Goal: Communication & Community: Answer question/provide support

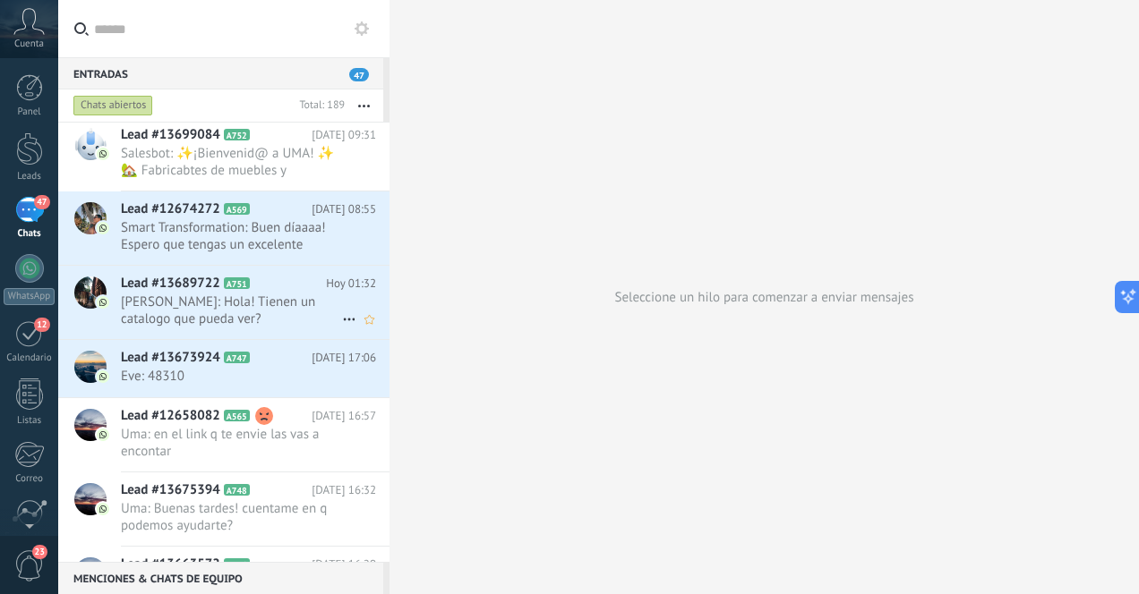
scroll to position [56, 0]
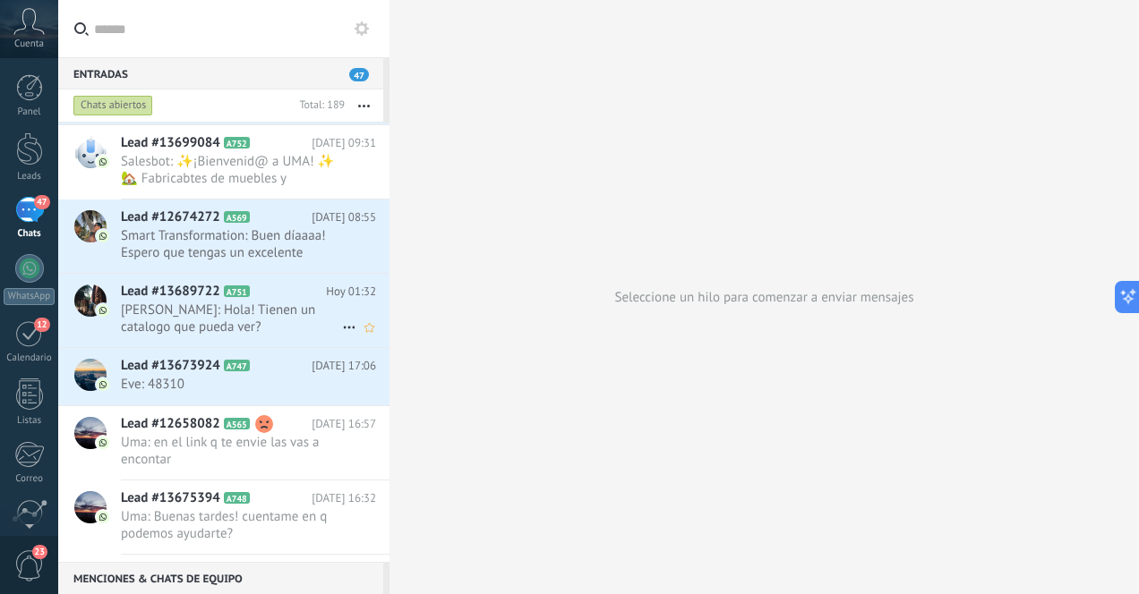
click at [265, 321] on span "[PERSON_NAME]: Hola! Tienen un catalogo que pueda ver?" at bounding box center [231, 319] width 221 height 34
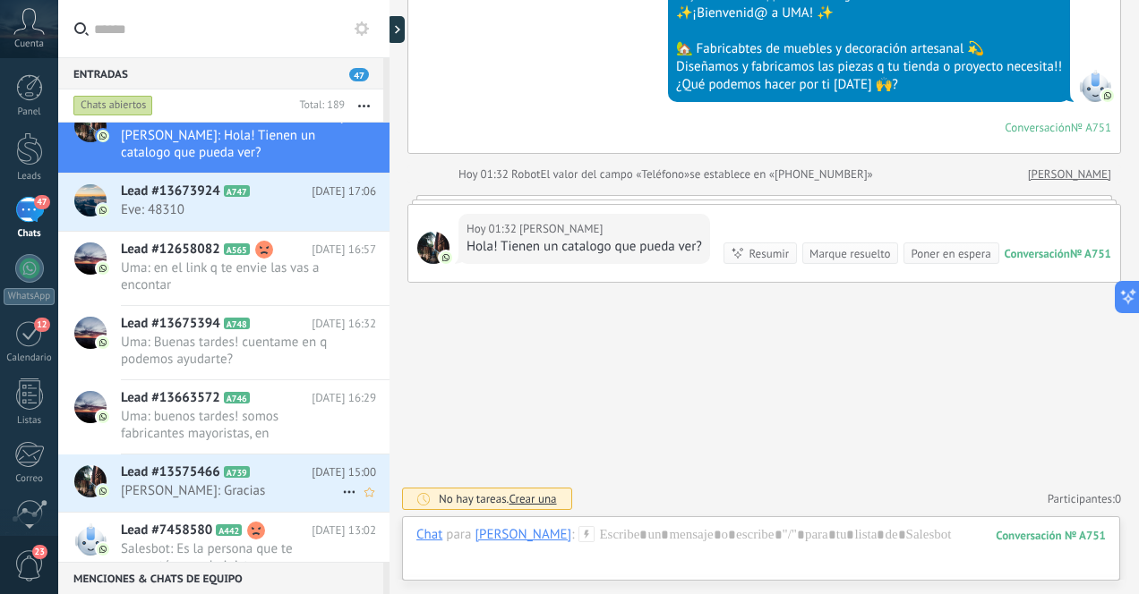
scroll to position [231, 0]
click at [289, 429] on span "Uma: buenos tardes! somos fabricantes mayoristas, en [GEOGRAPHIC_DATA] de mobil…" at bounding box center [231, 424] width 221 height 34
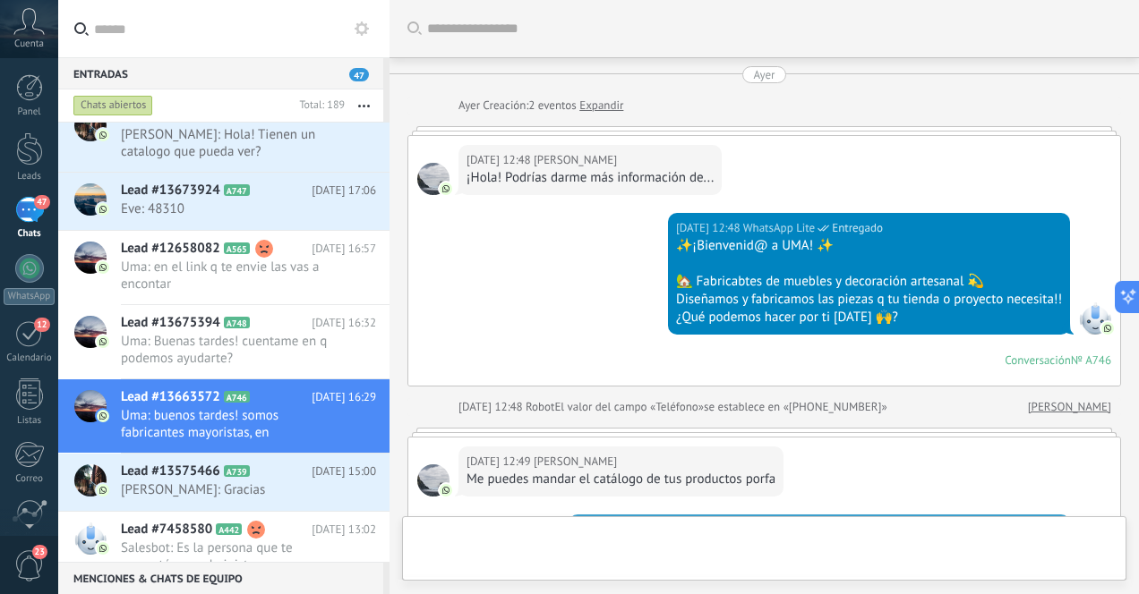
scroll to position [370, 0]
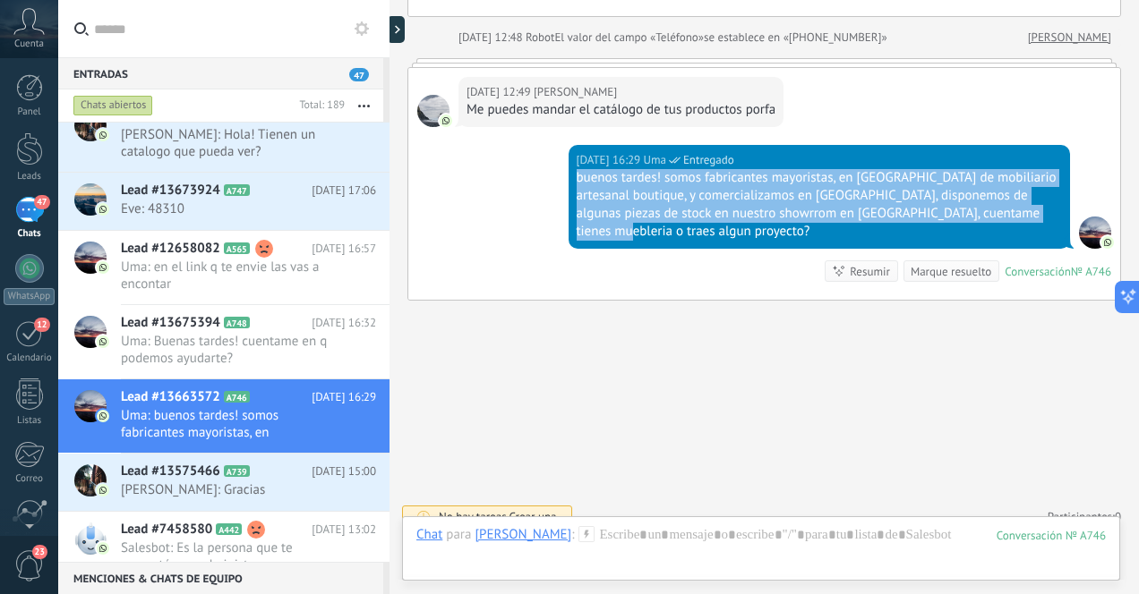
drag, startPoint x: 574, startPoint y: 177, endPoint x: 1041, endPoint y: 219, distance: 469.2
click at [1041, 219] on div "buenos tardes! somos fabricantes mayoristas, en [GEOGRAPHIC_DATA] de mobiliario…" at bounding box center [820, 205] width 486 height 72
copy div "buenos tardes! somos fabricantes mayoristas, en [GEOGRAPHIC_DATA] de mobiliario…"
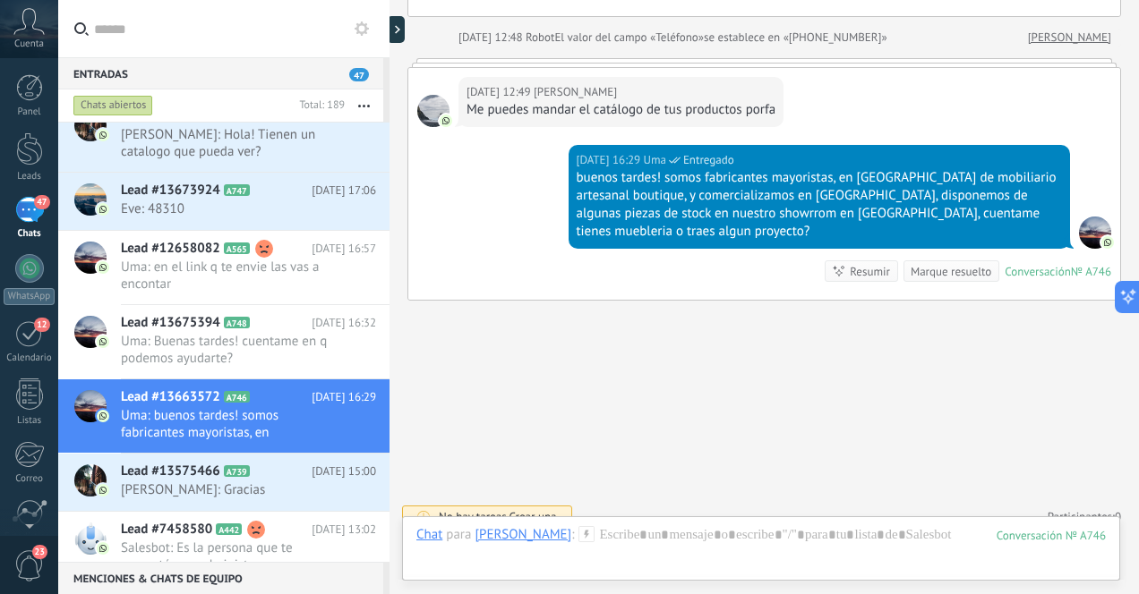
click at [522, 355] on div "Buscar Carga más [DATE] [DATE] Creación: 2 eventos Expandir [DATE] 12:48 [PERSO…" at bounding box center [763, 121] width 749 height 983
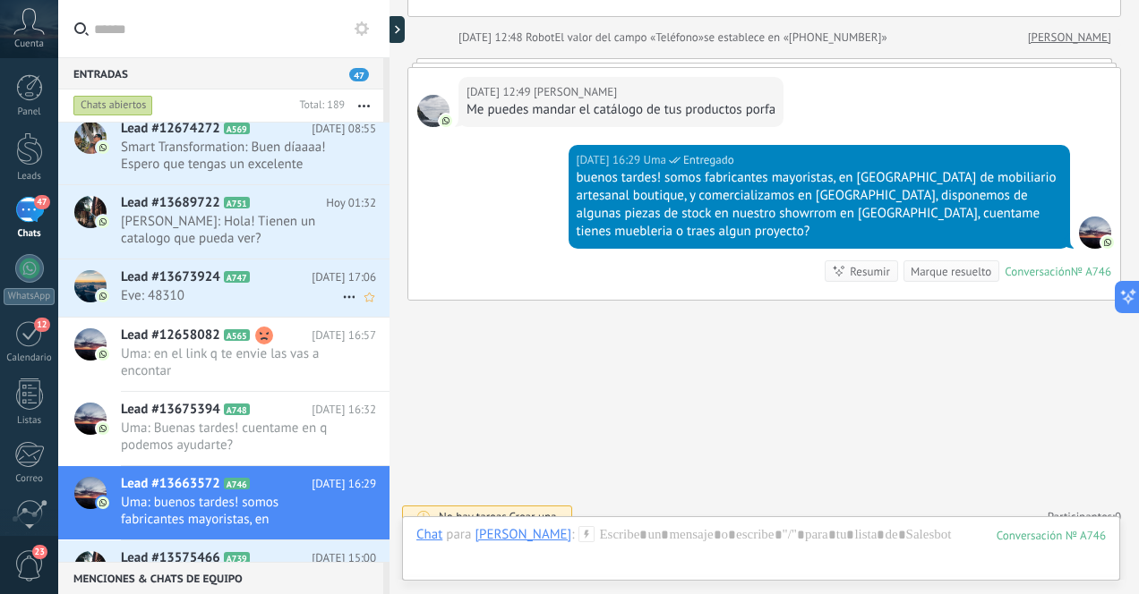
scroll to position [135, 0]
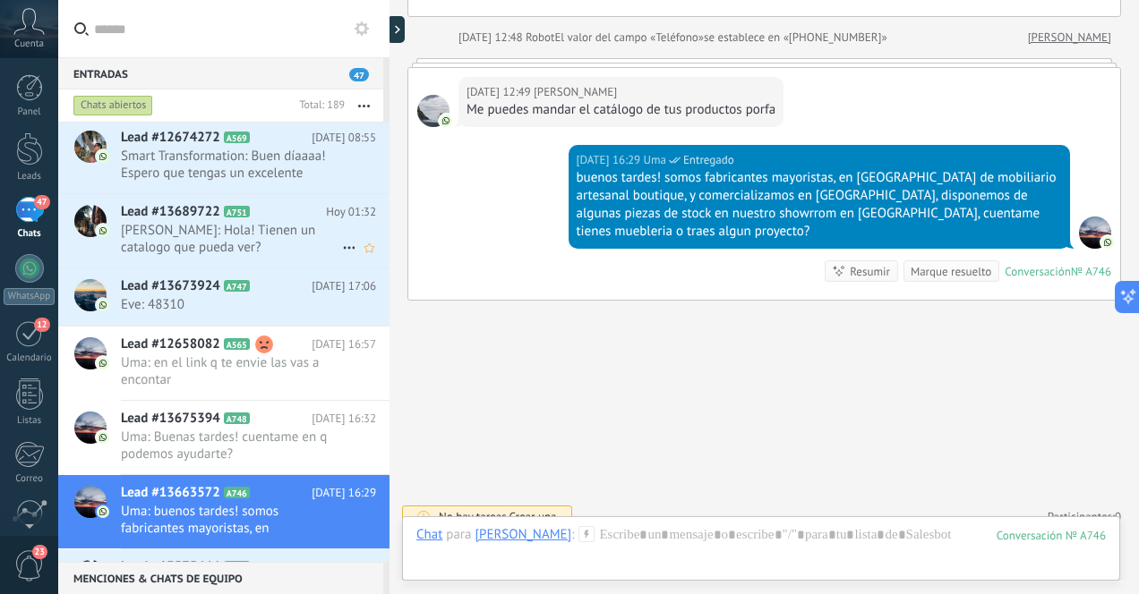
click at [281, 227] on span "[PERSON_NAME]: Hola! Tienen un catalogo que pueda ver?" at bounding box center [231, 239] width 221 height 34
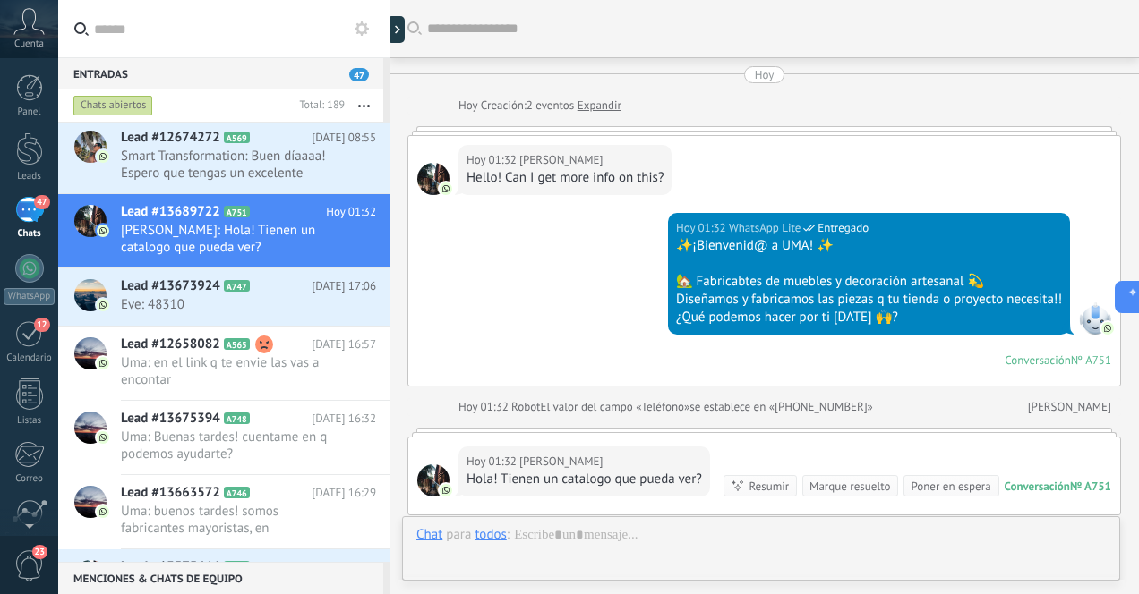
scroll to position [233, 0]
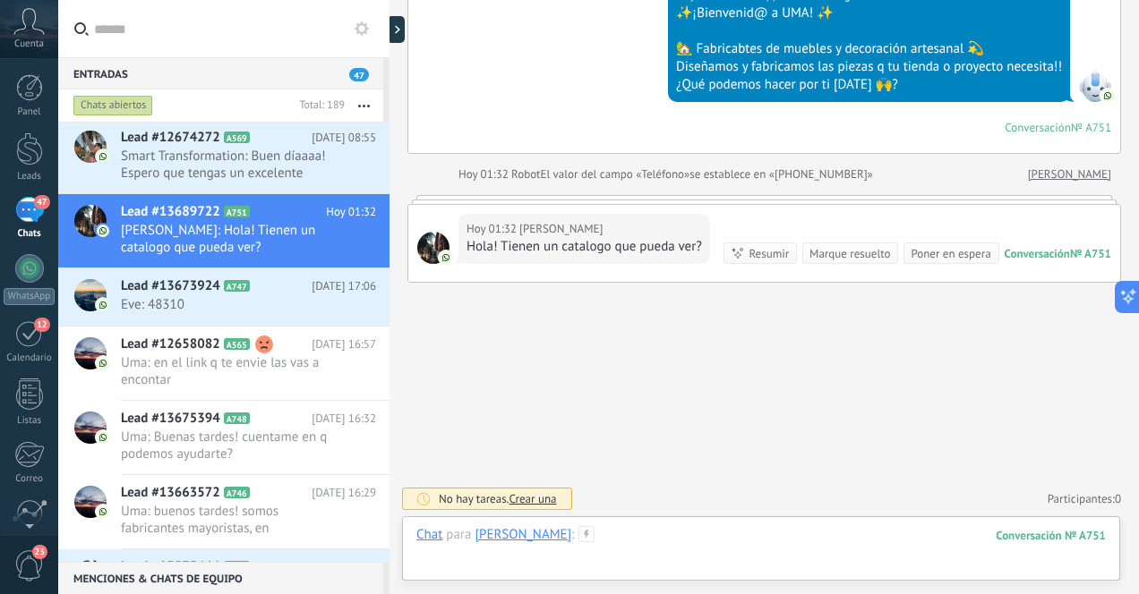
click at [711, 537] on div at bounding box center [760, 553] width 689 height 54
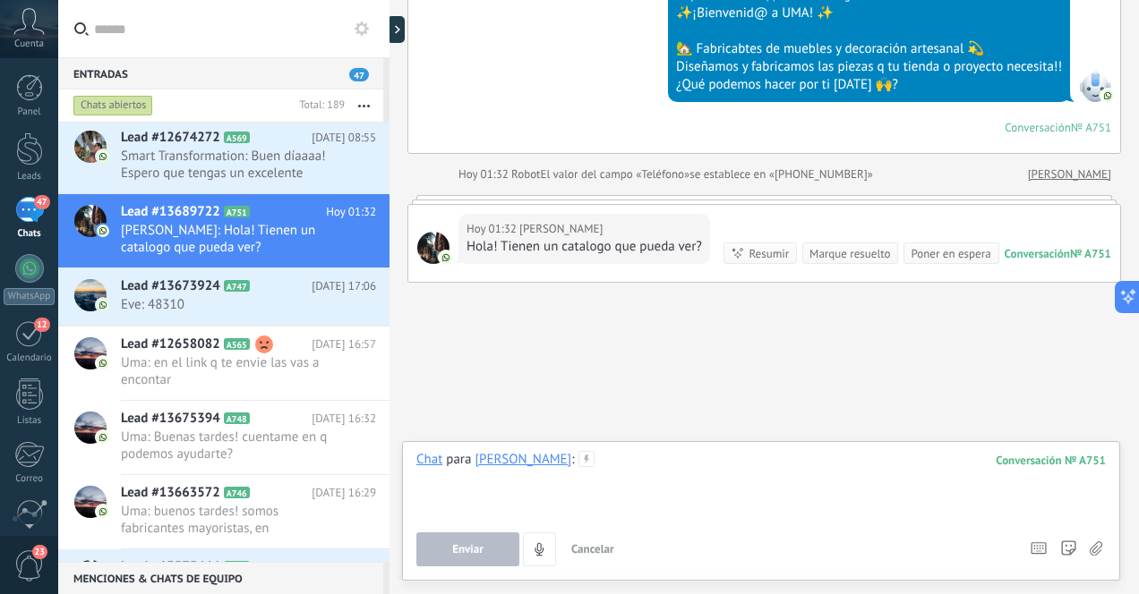
paste div
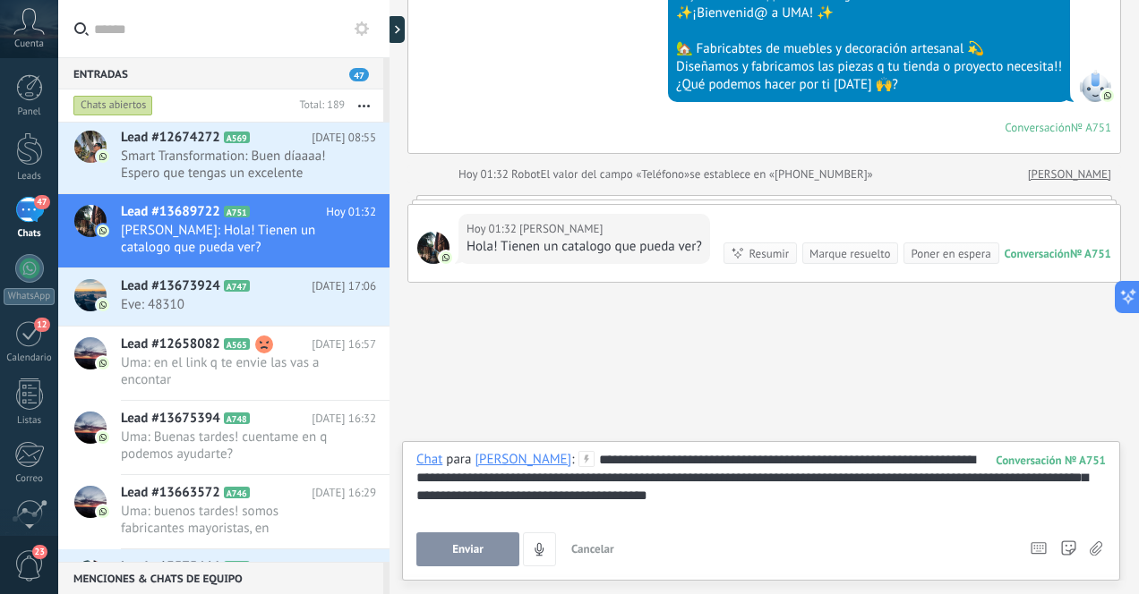
click at [615, 464] on div "**********" at bounding box center [760, 485] width 689 height 68
click at [474, 548] on span "Enviar" at bounding box center [467, 549] width 31 height 13
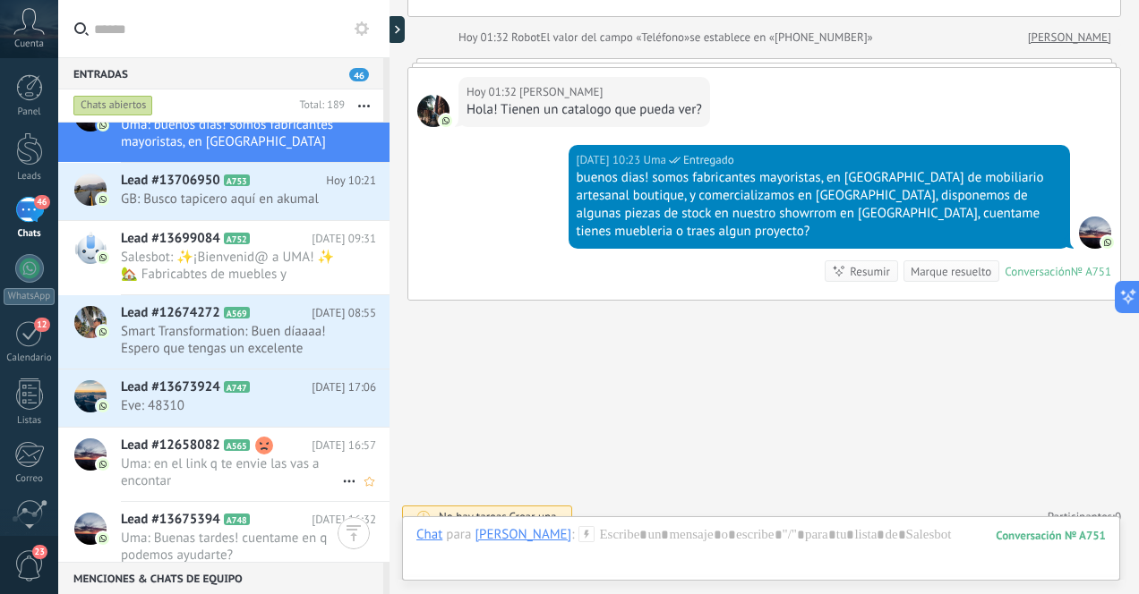
scroll to position [30, 0]
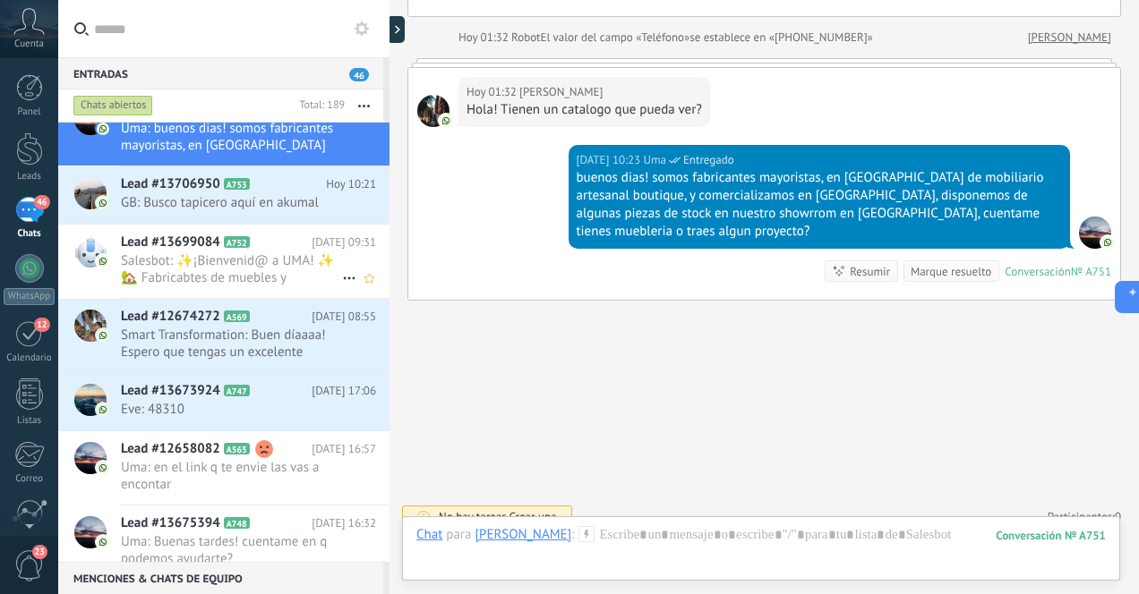
click at [280, 274] on span "Salesbot: ✨¡Bienvenid@ a UMA! ✨ 🏡 Fabricabtes de muebles y decoración artesanal…" at bounding box center [231, 269] width 221 height 34
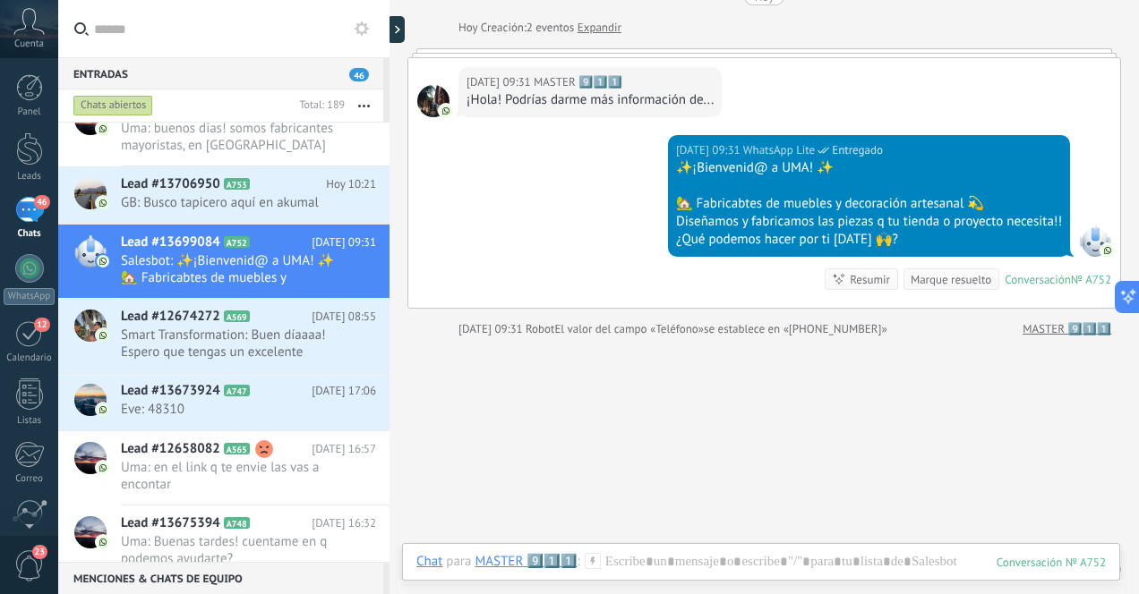
scroll to position [65, 0]
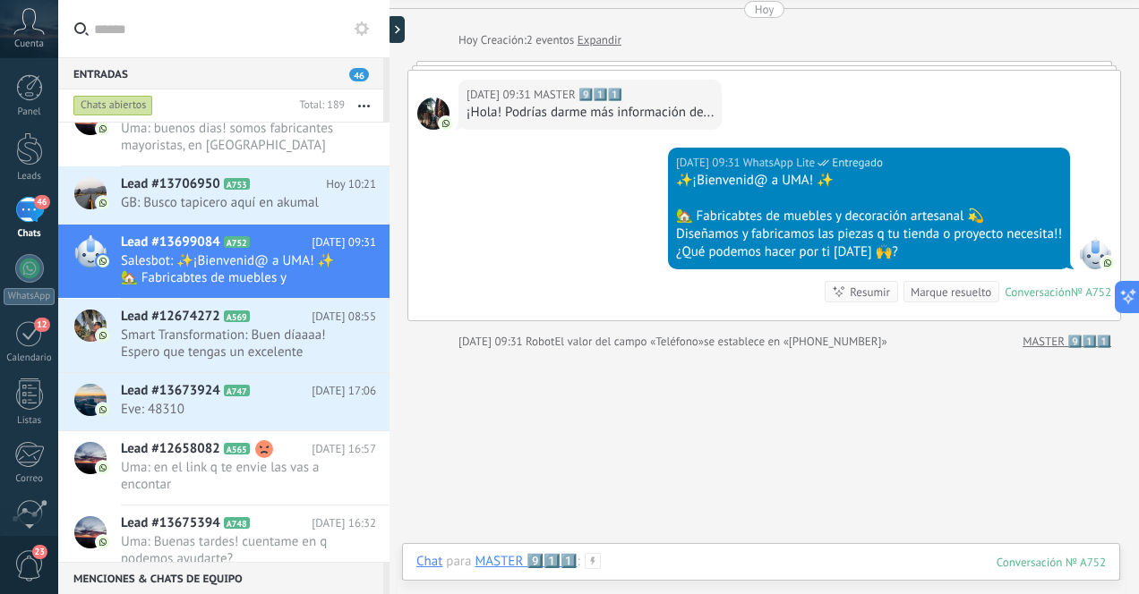
click at [697, 563] on div at bounding box center [760, 580] width 689 height 54
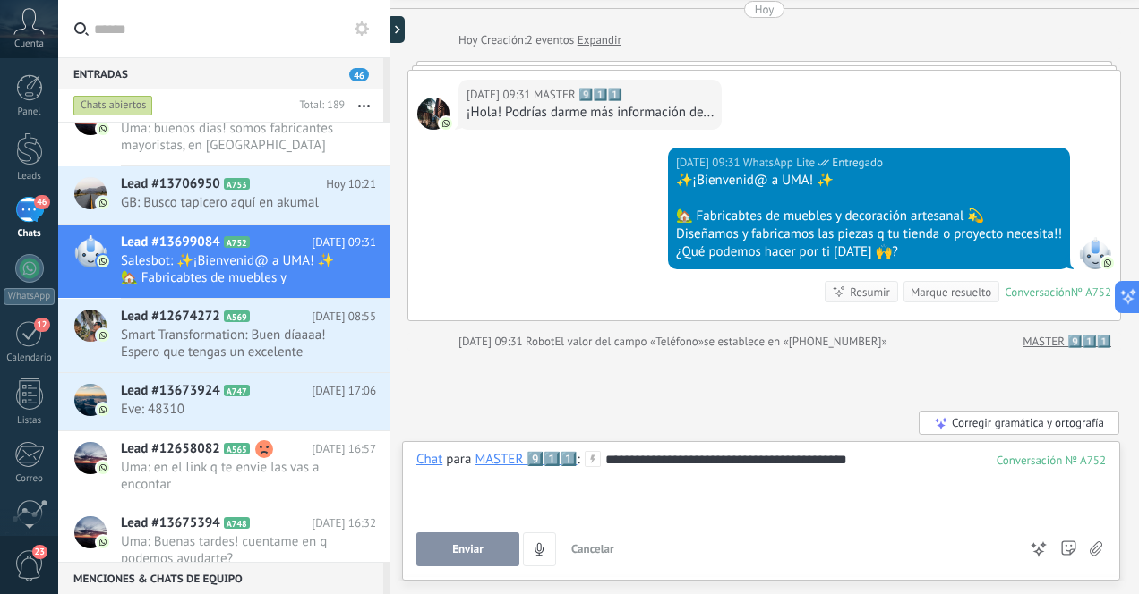
click at [470, 549] on span "Enviar" at bounding box center [467, 549] width 31 height 13
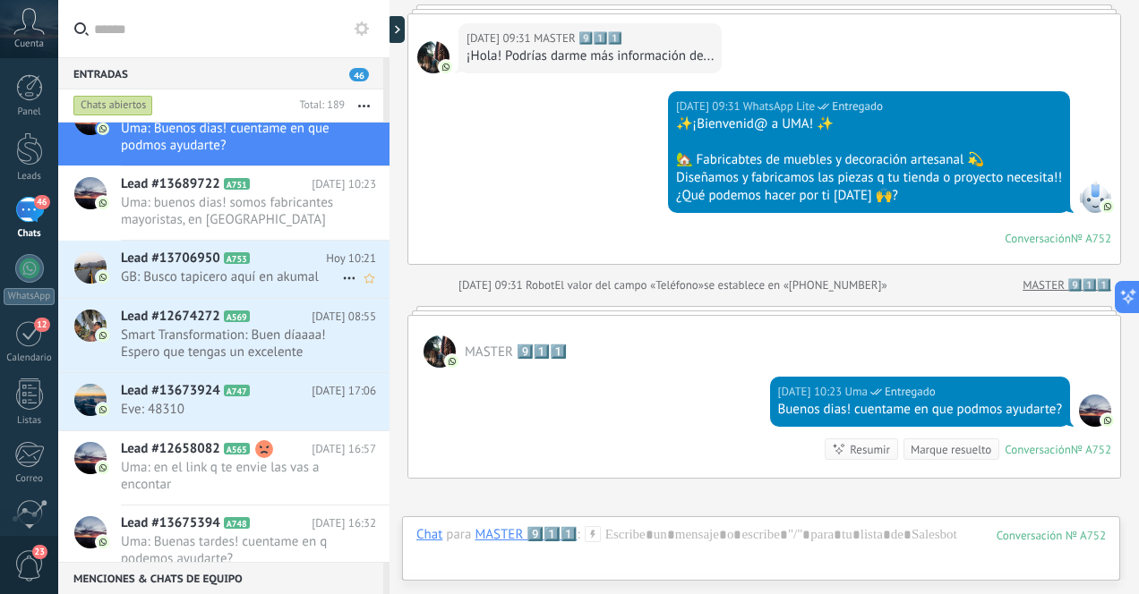
click at [286, 277] on span "GB: Busco tapicero aquí en akumal" at bounding box center [231, 277] width 221 height 17
